Goal: Download file/media

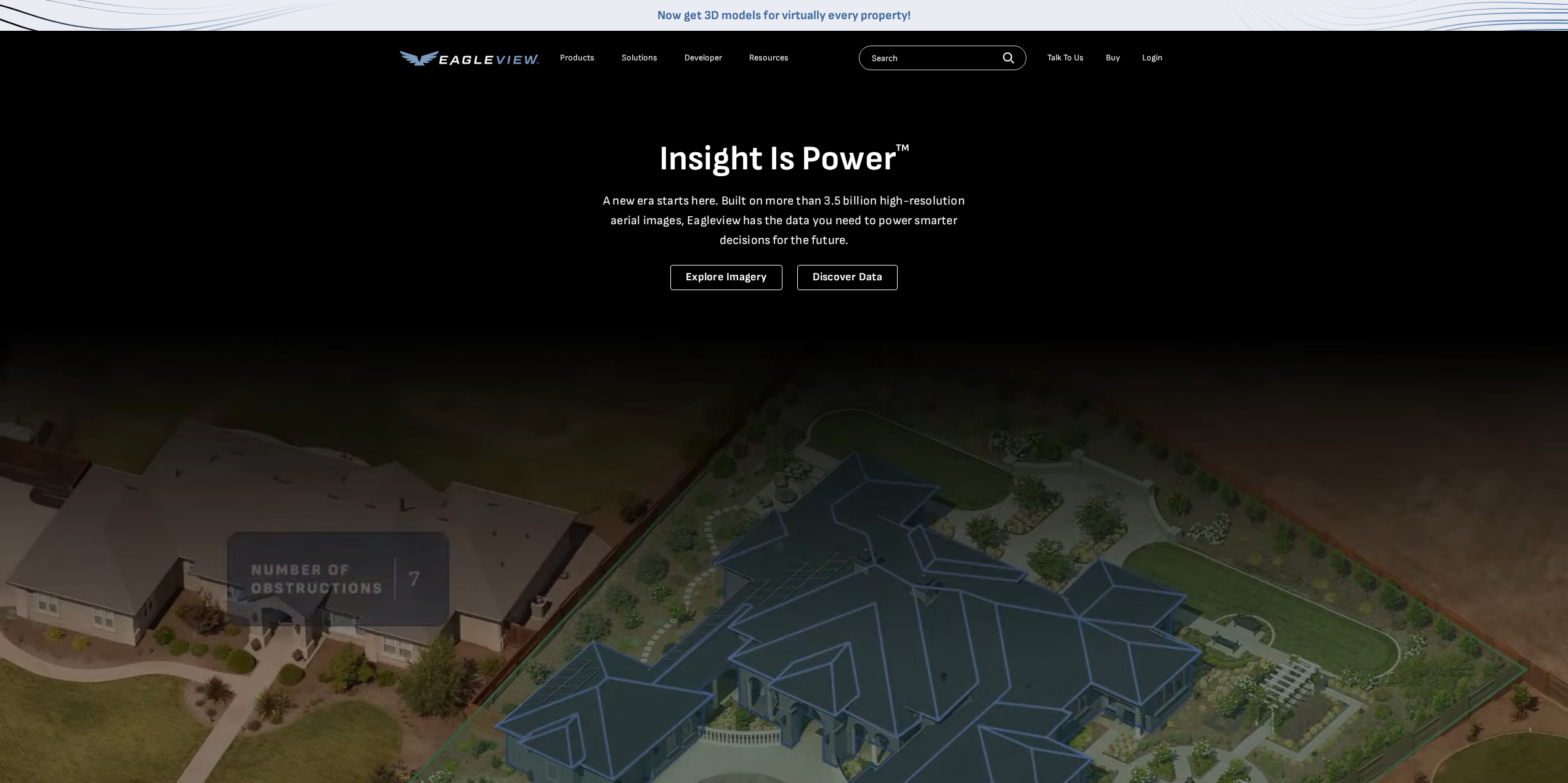
click at [1155, 56] on div "Login" at bounding box center [1152, 58] width 20 height 11
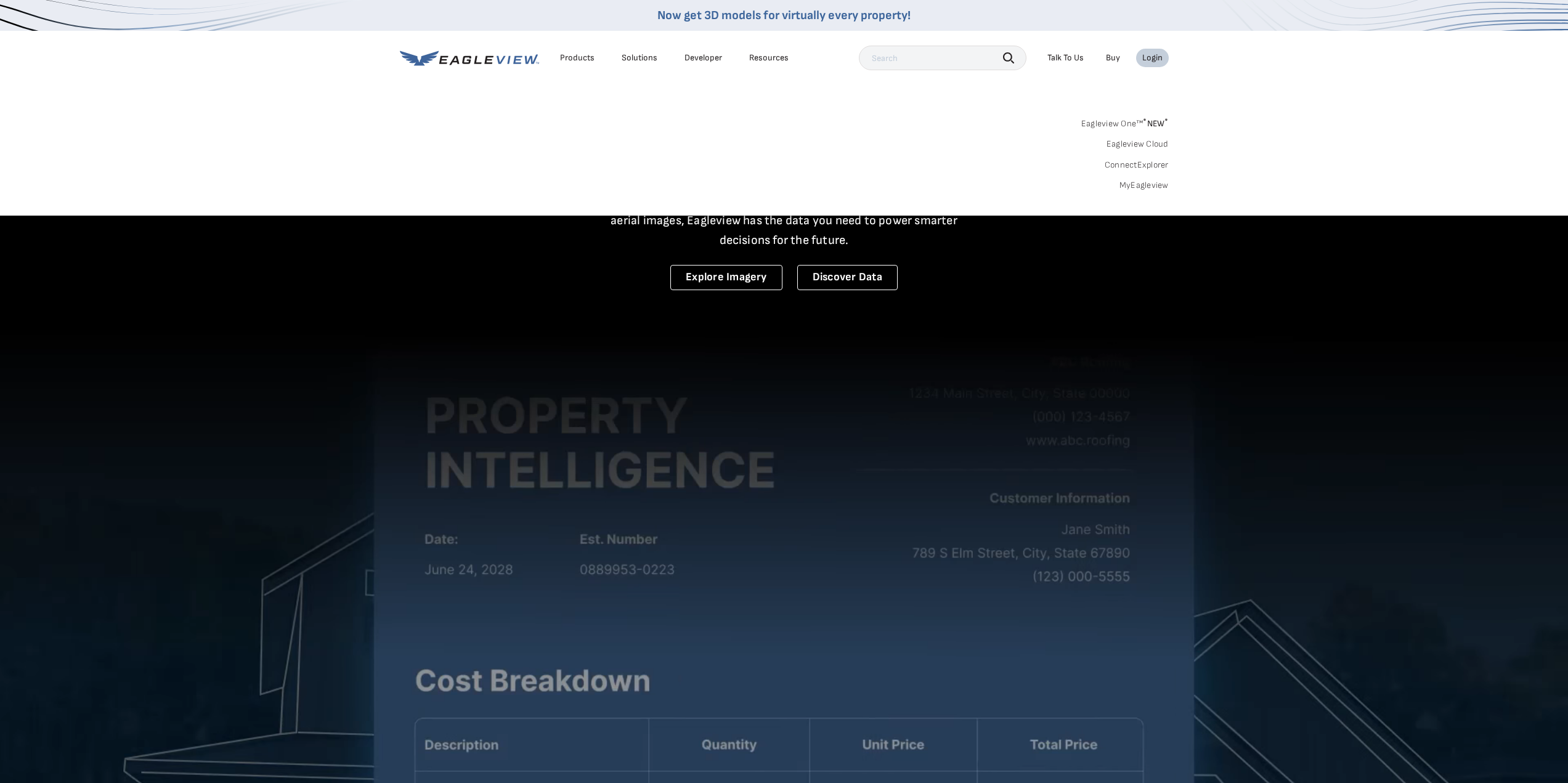
click at [1131, 185] on link "MyEagleview" at bounding box center [1144, 185] width 49 height 11
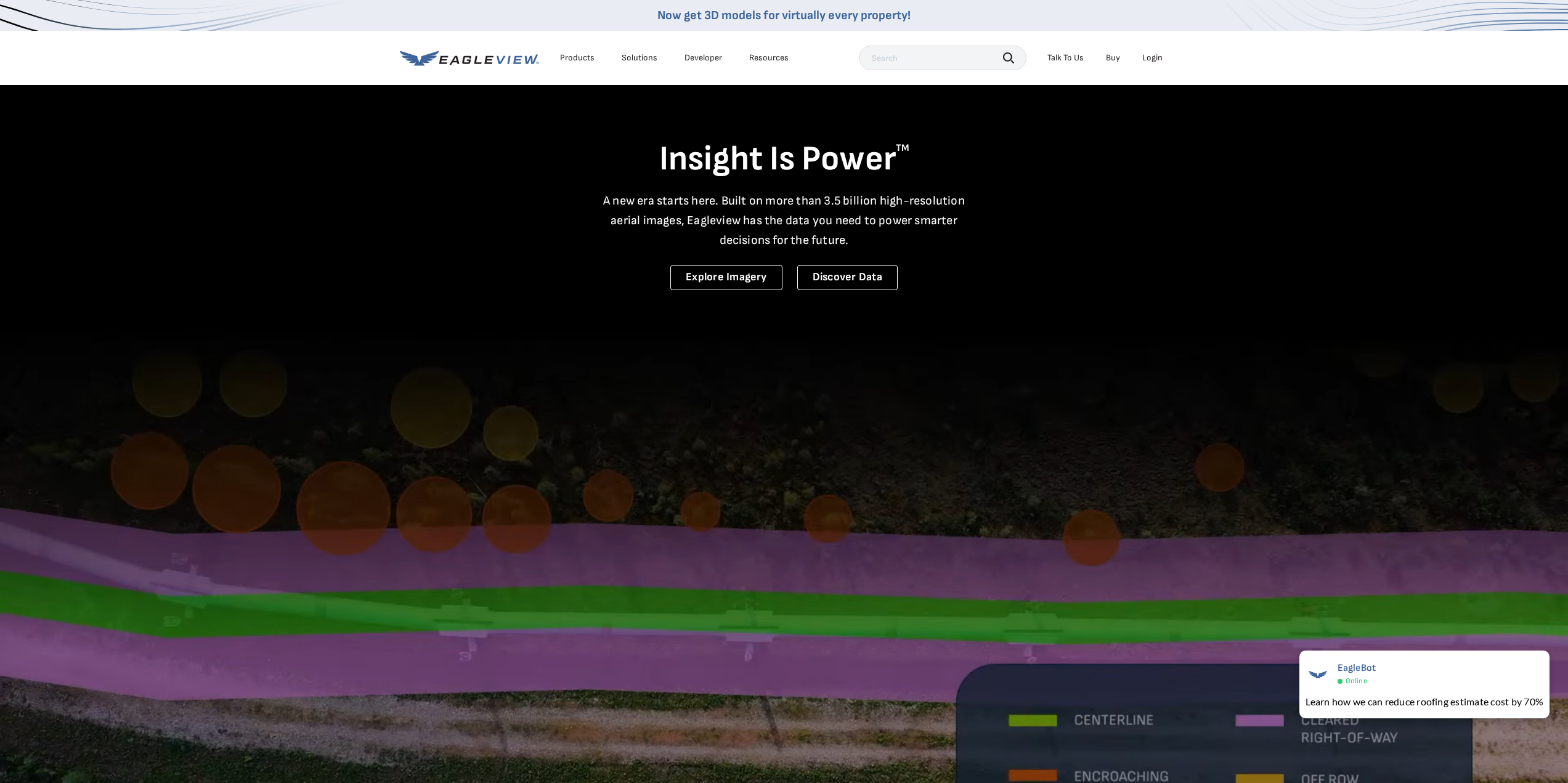
click at [1153, 59] on div "Login" at bounding box center [1152, 58] width 20 height 11
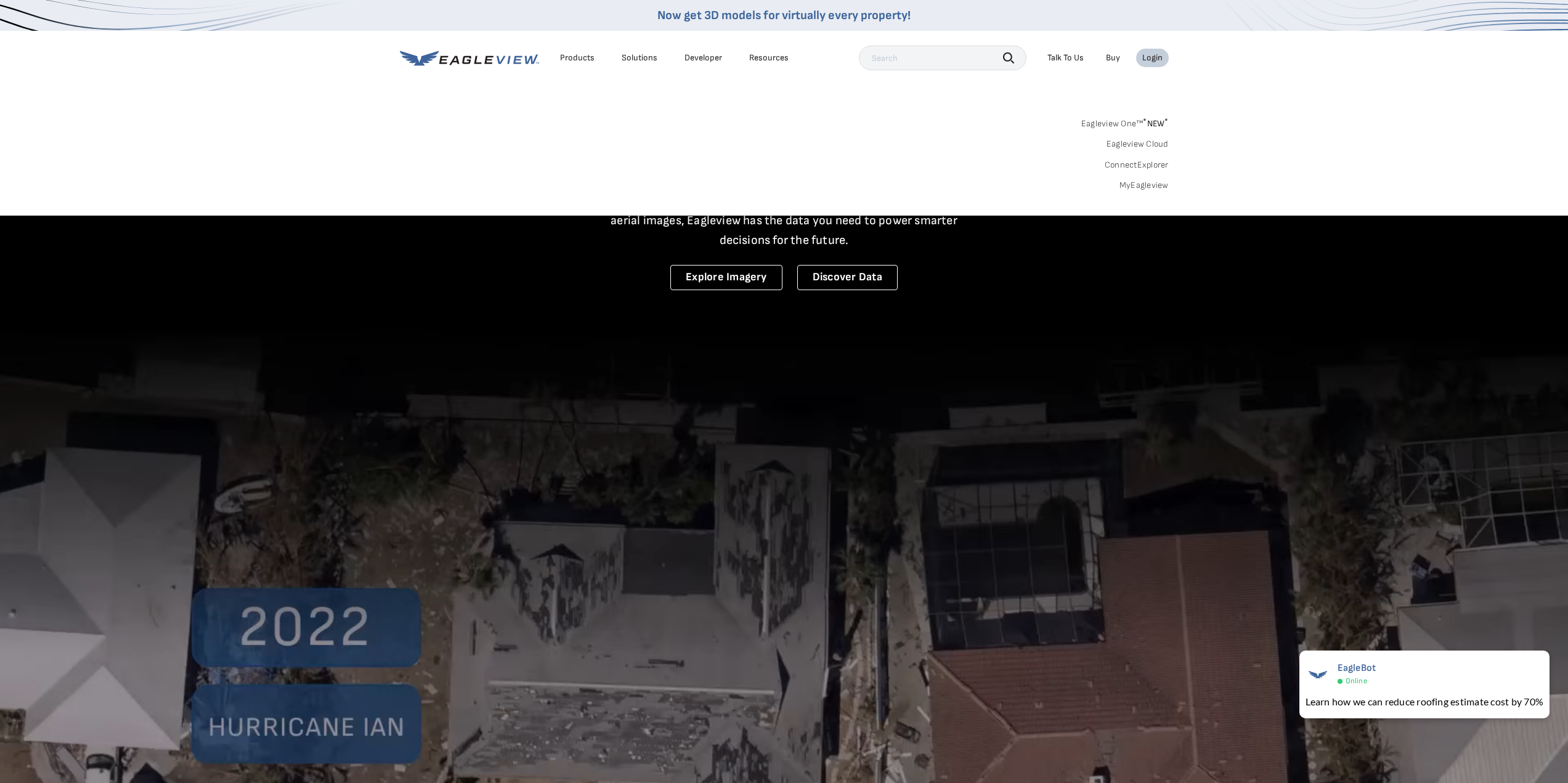
click at [1134, 183] on link "MyEagleview" at bounding box center [1144, 185] width 49 height 11
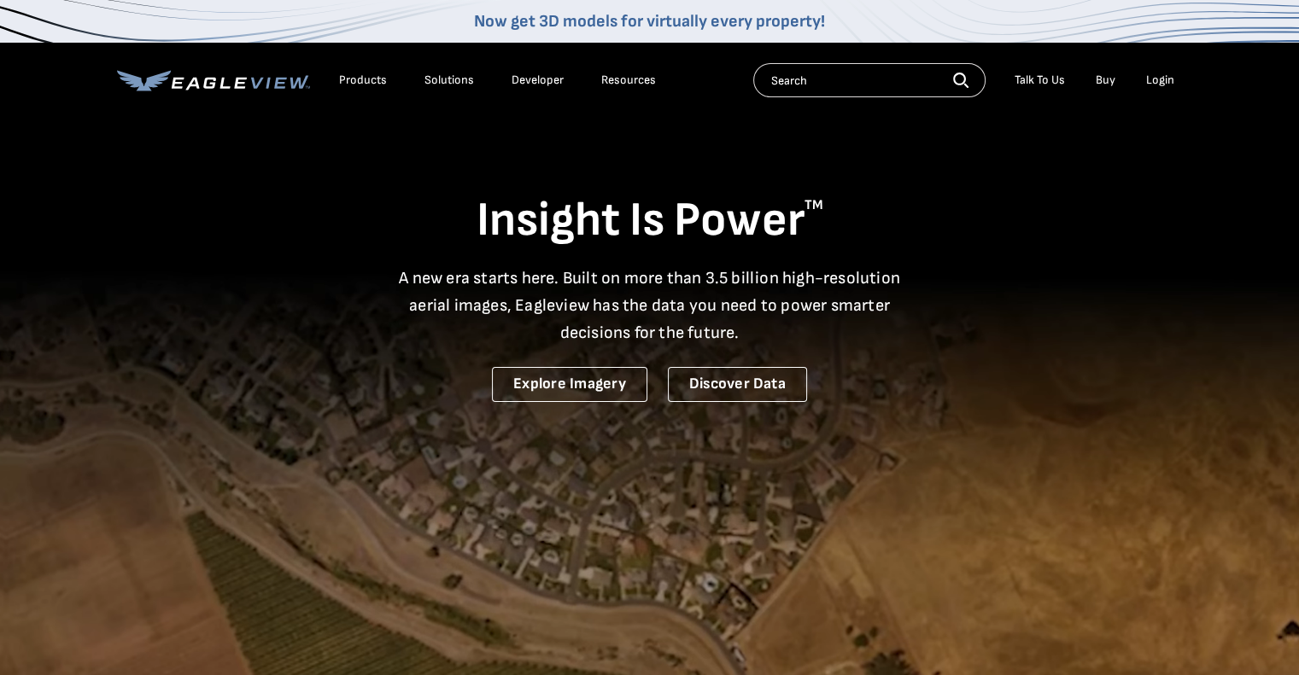
click at [1159, 82] on div "Login" at bounding box center [1160, 80] width 28 height 15
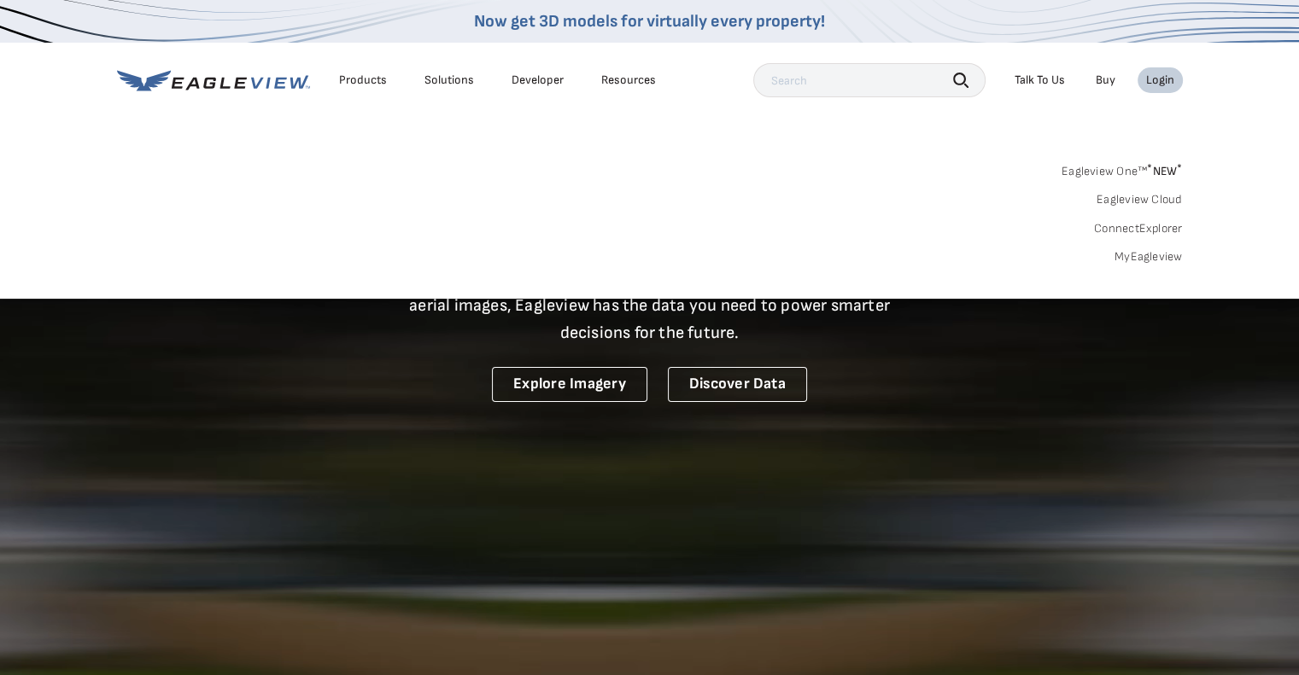
click at [1130, 265] on div "Search Products Our Product Areas Imagery 1-Inch GSD Aerial Imagery *" at bounding box center [649, 218] width 1299 height 161
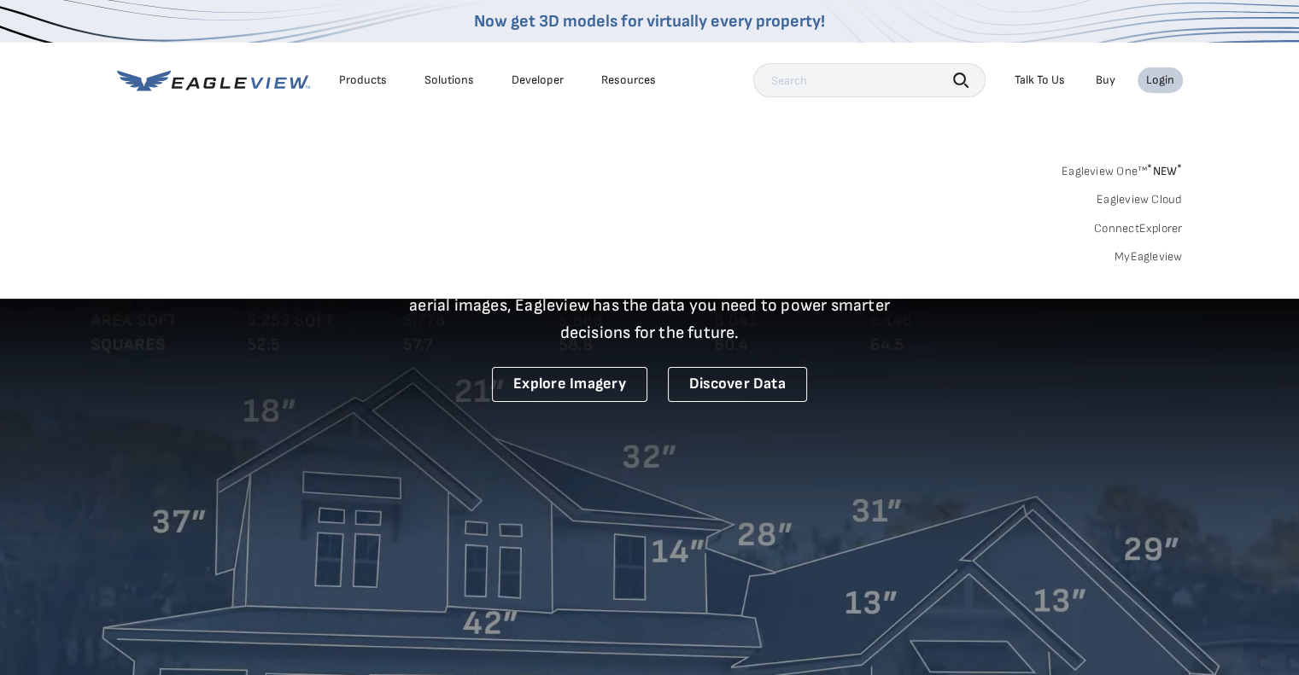
click at [1124, 251] on link "MyEagleview" at bounding box center [1148, 256] width 68 height 15
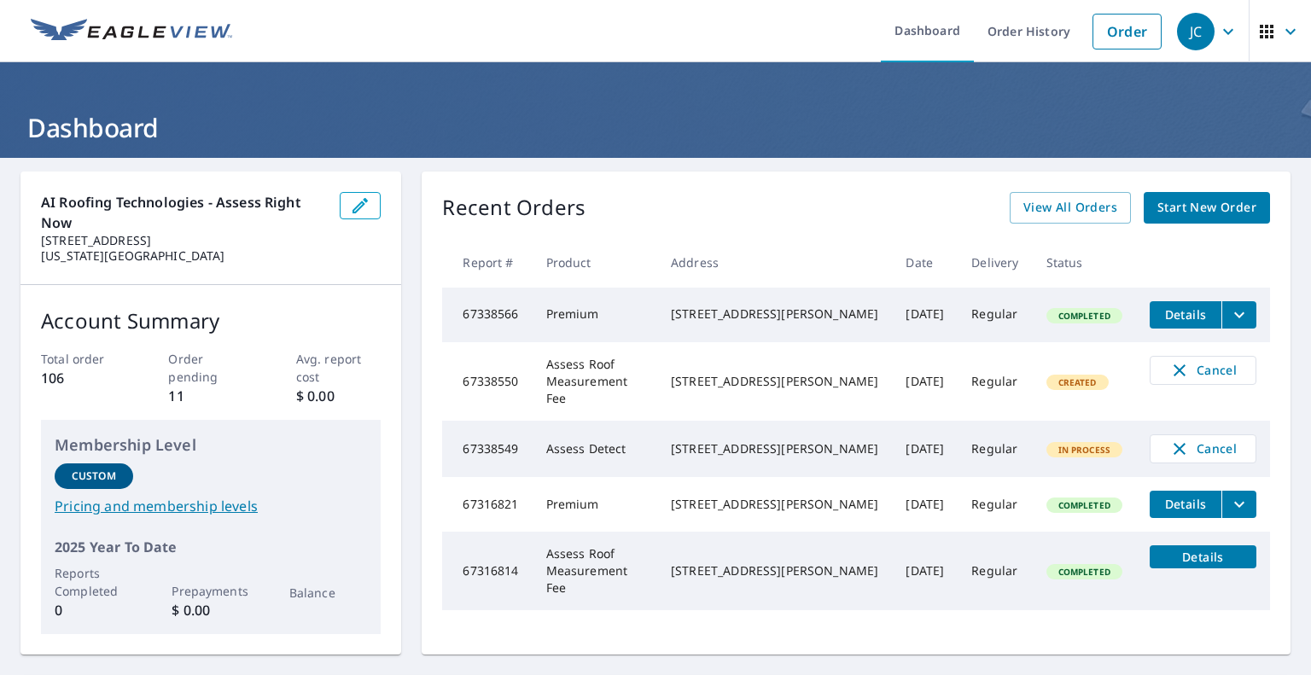
click at [1236, 316] on button "filesDropdownBtn-67338566" at bounding box center [1239, 314] width 35 height 27
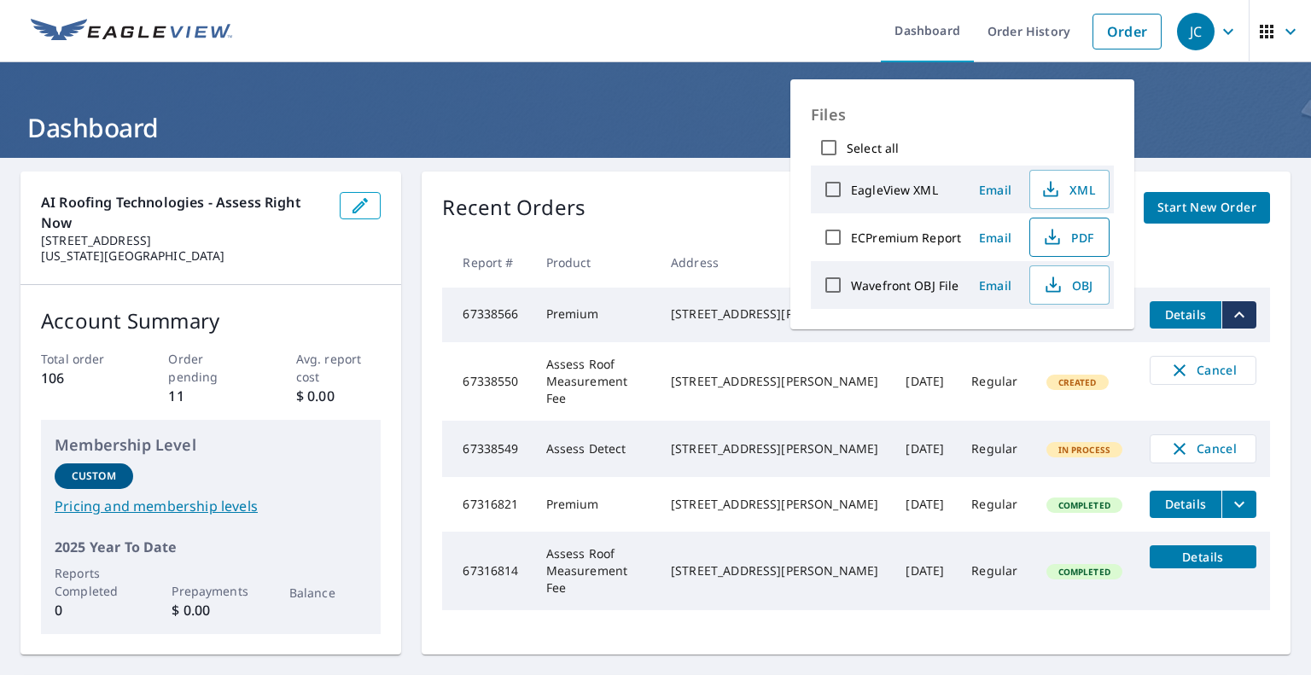
click at [1089, 243] on span "PDF" at bounding box center [1068, 237] width 55 height 20
